Goal: Task Accomplishment & Management: Complete application form

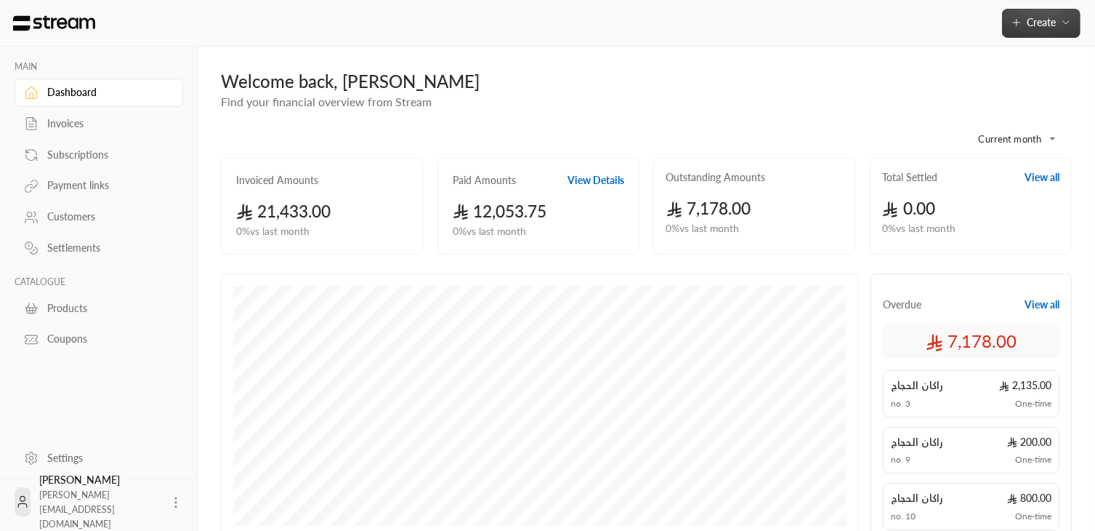
click at [1037, 22] on span "Create" at bounding box center [1041, 22] width 29 height 12
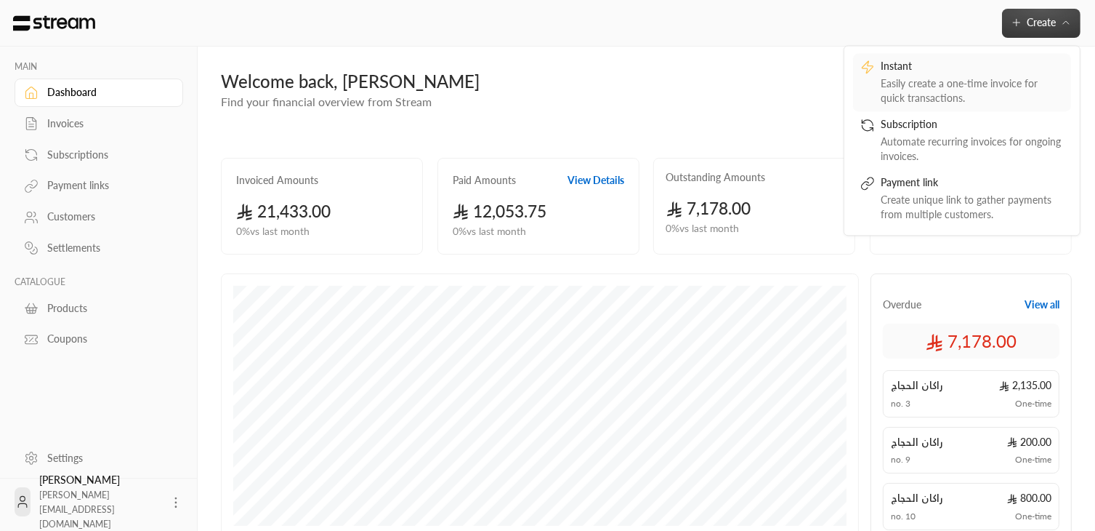
click at [991, 73] on div "Instant" at bounding box center [972, 67] width 183 height 17
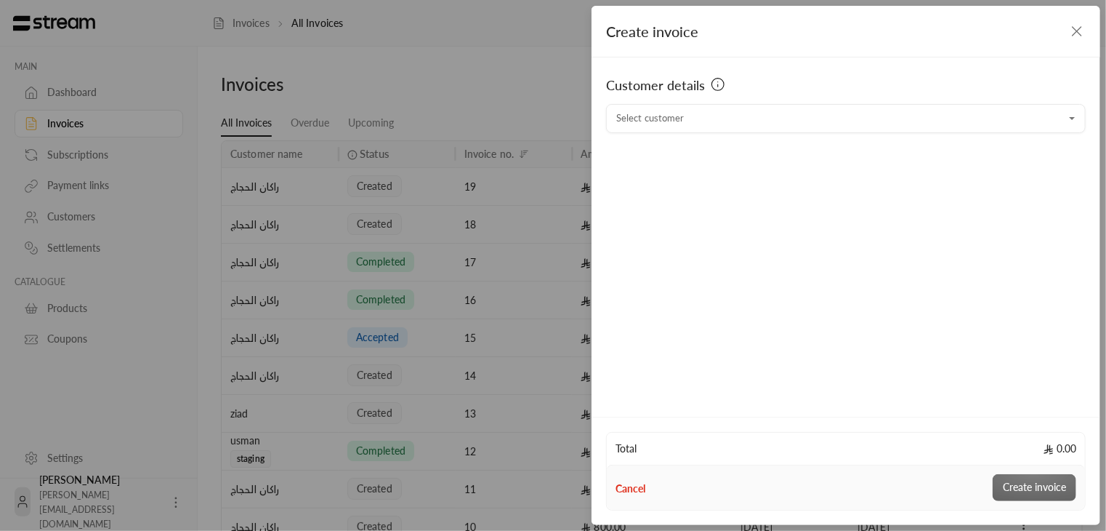
click at [691, 137] on div "Customer details Select customer Select customer" at bounding box center [846, 234] width 509 height 355
click at [678, 124] on input "Select customer" at bounding box center [846, 118] width 480 height 25
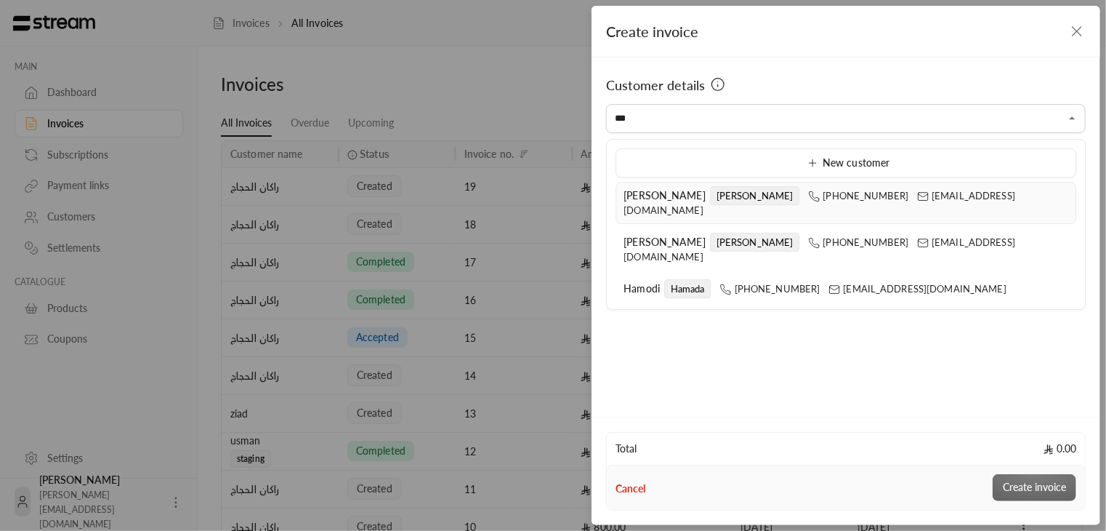
click at [637, 196] on span "[PERSON_NAME]" at bounding box center [665, 195] width 82 height 12
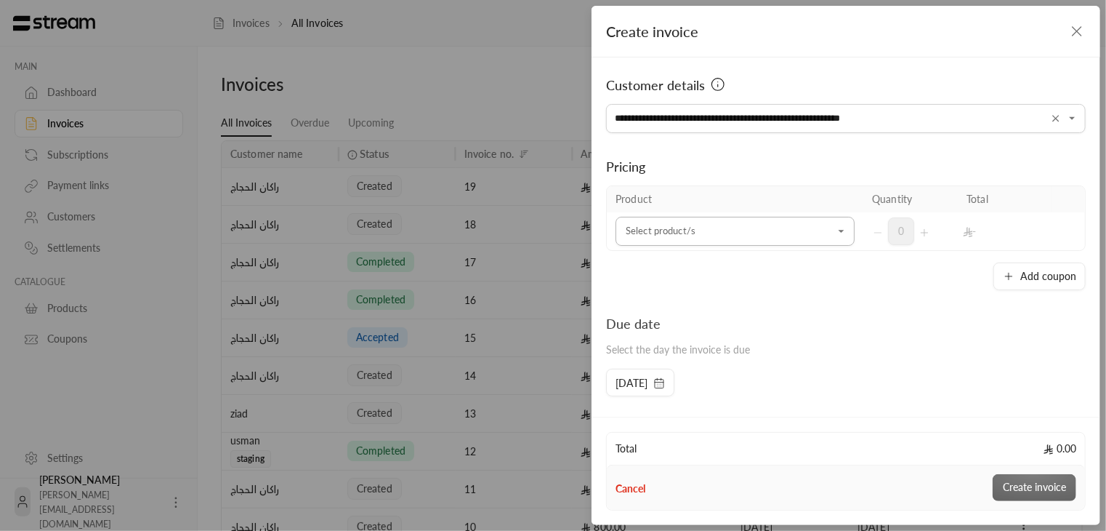
type input "**********"
click at [632, 239] on input "Select customer" at bounding box center [735, 231] width 239 height 25
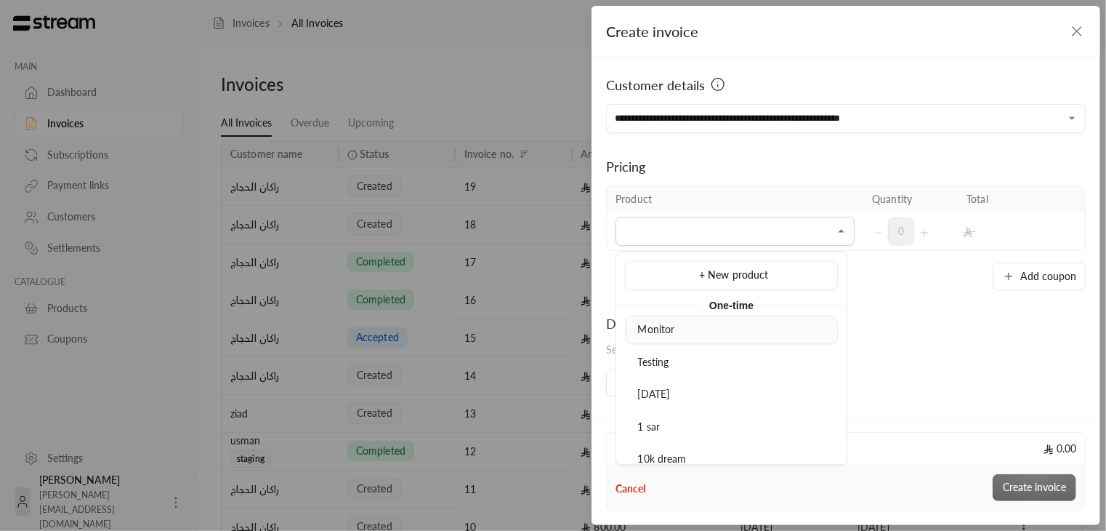
click at [651, 330] on span "Monitor" at bounding box center [656, 329] width 37 height 12
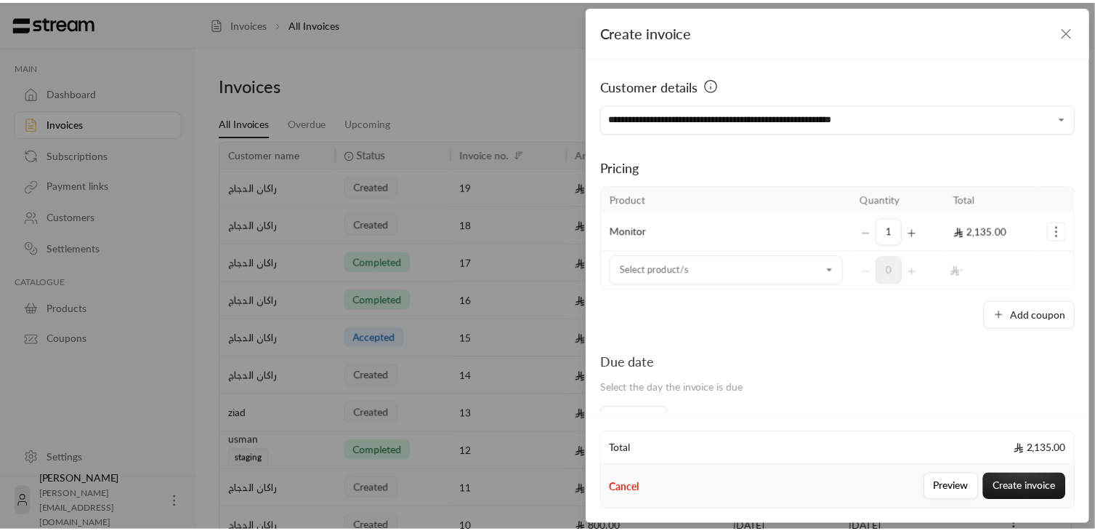
scroll to position [250, 0]
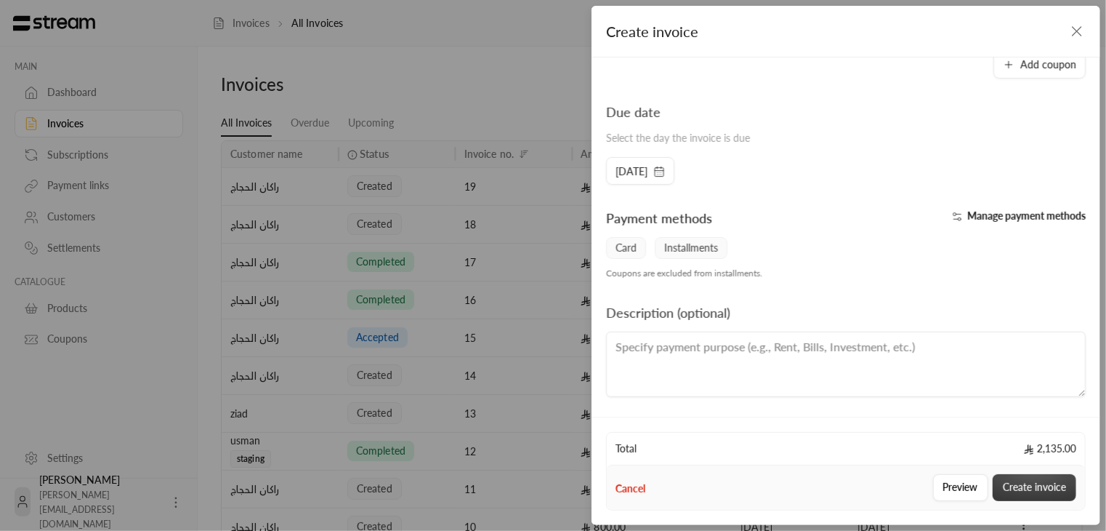
click at [1027, 495] on button "Create invoice" at bounding box center [1035, 487] width 84 height 27
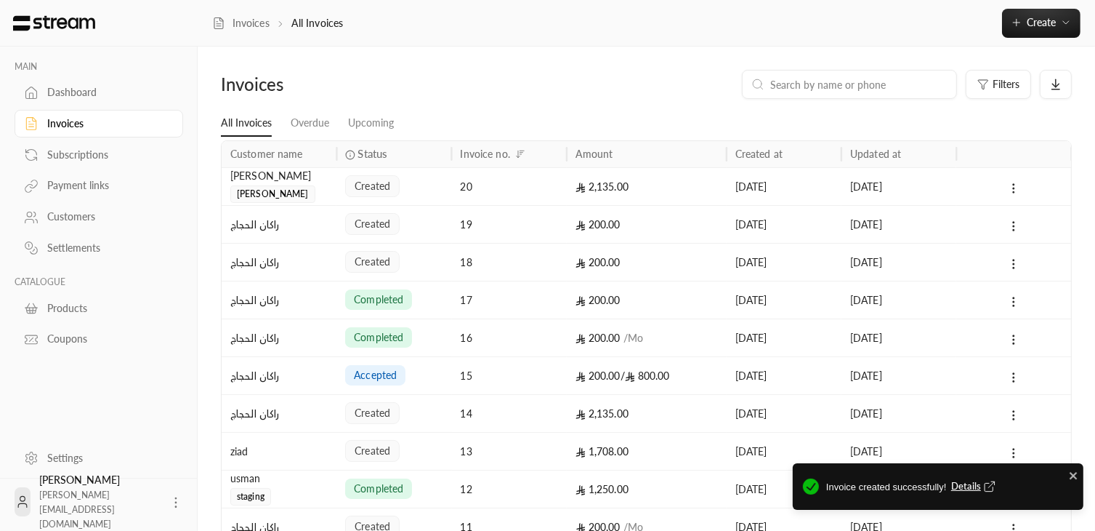
click at [968, 483] on span "Details" at bounding box center [975, 486] width 48 height 15
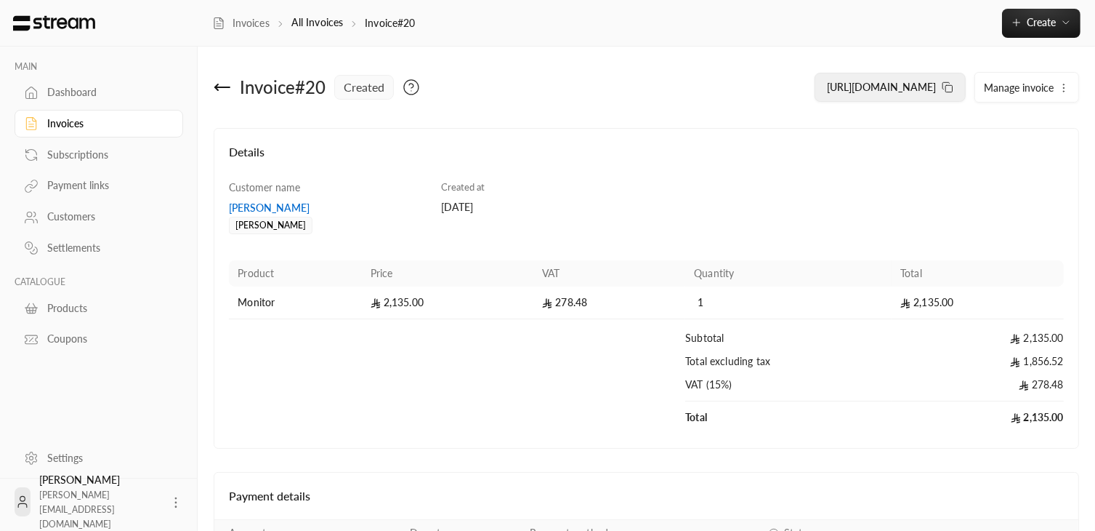
click at [947, 91] on icon at bounding box center [948, 87] width 12 height 12
click at [602, 288] on td "278.48" at bounding box center [610, 302] width 152 height 33
click at [713, 300] on td "1" at bounding box center [788, 302] width 206 height 33
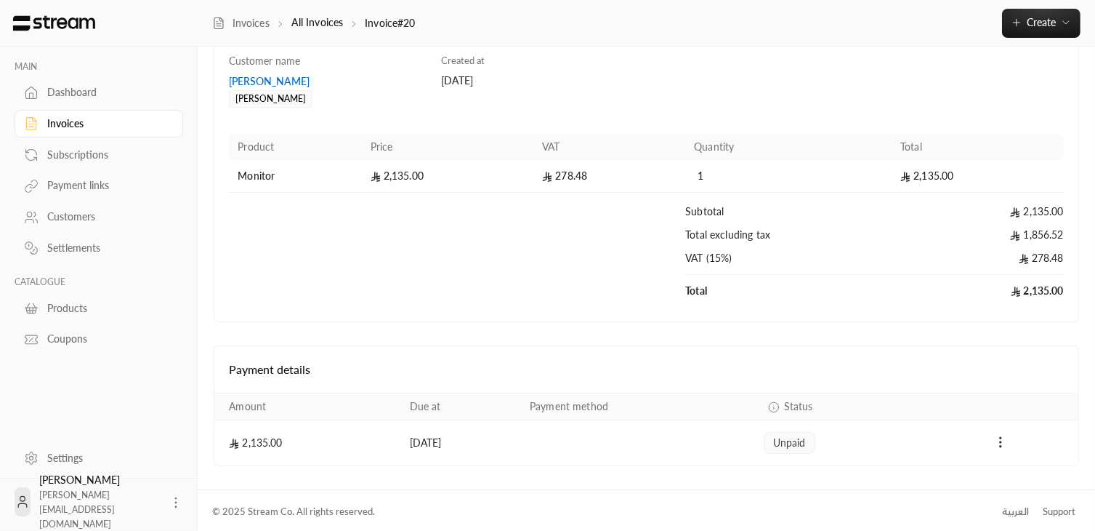
click at [1027, 280] on td "2,135.00" at bounding box center [978, 291] width 172 height 32
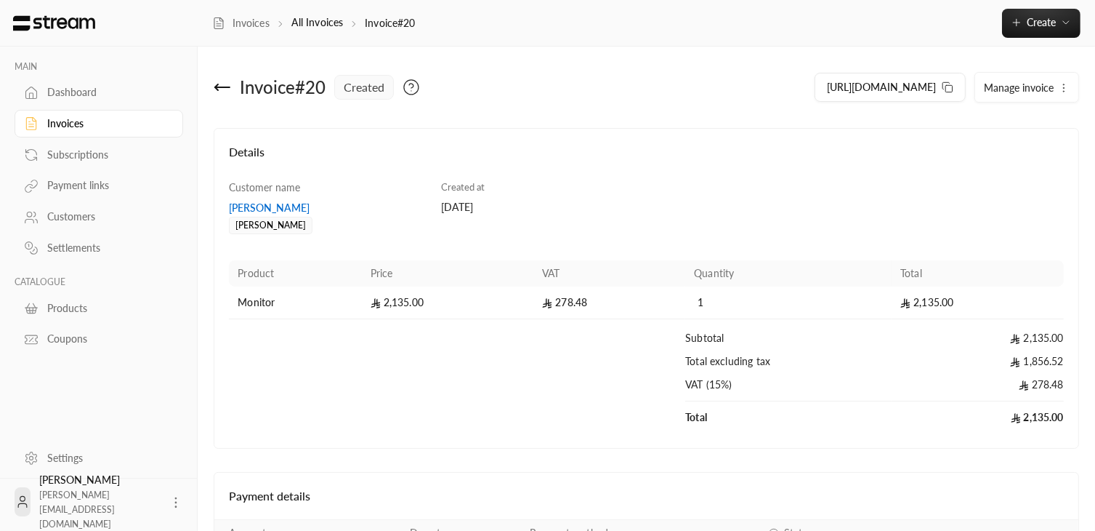
click at [414, 257] on div "Product Price VAT Quantity Total Monitor 2,135.00 278.48 1 2,135.00 Subtotal 2,…" at bounding box center [646, 343] width 849 height 182
click at [366, 135] on div "Details Customer name [PERSON_NAME] Created at [DATE] Product Price VAT Quantit…" at bounding box center [647, 288] width 866 height 321
click at [366, 79] on span "created" at bounding box center [364, 87] width 41 height 17
click at [418, 89] on icon at bounding box center [411, 87] width 17 height 17
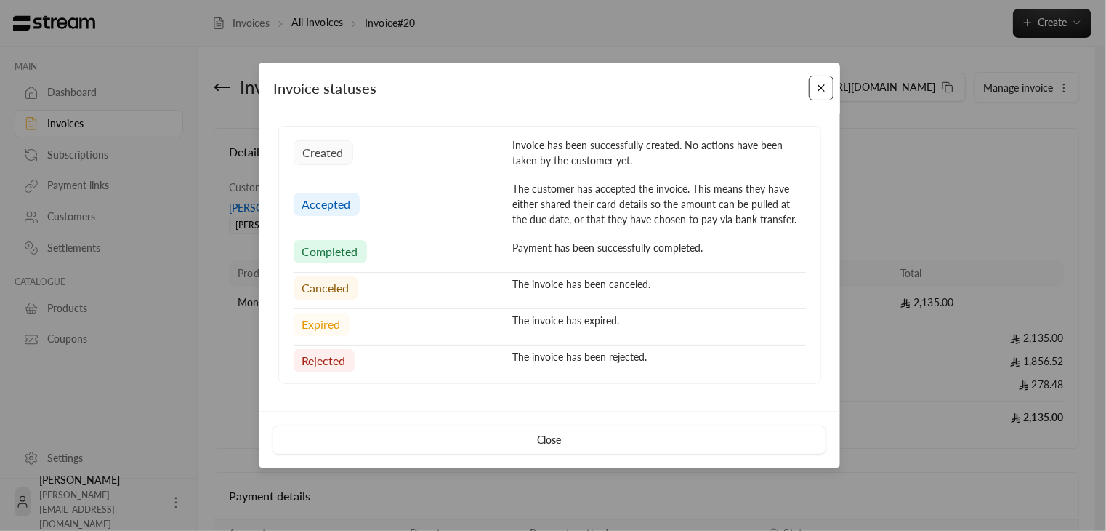
click at [826, 89] on button "Close" at bounding box center [821, 88] width 25 height 25
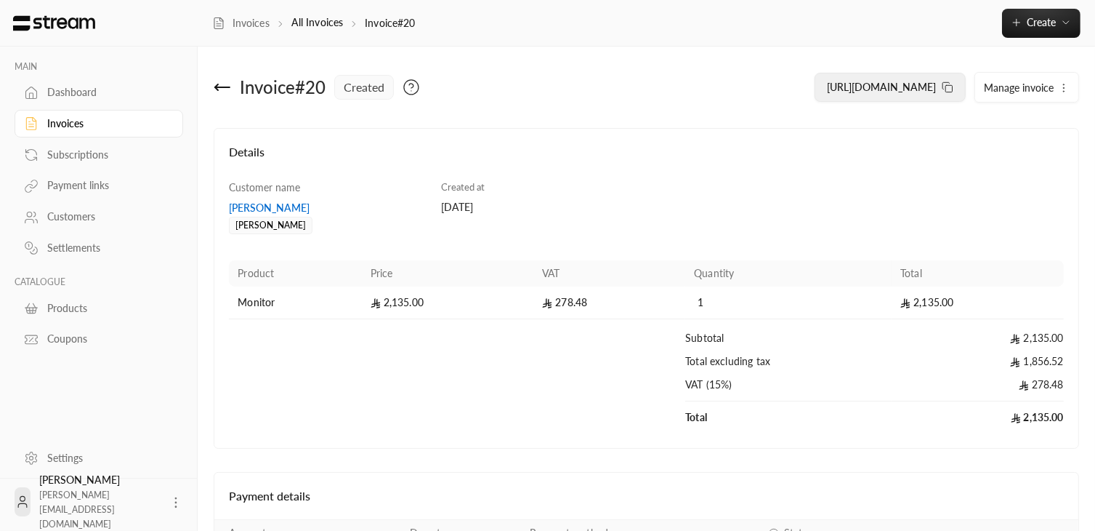
click at [870, 84] on span "[URL][DOMAIN_NAME]" at bounding box center [881, 87] width 109 height 12
